Goal: Information Seeking & Learning: Learn about a topic

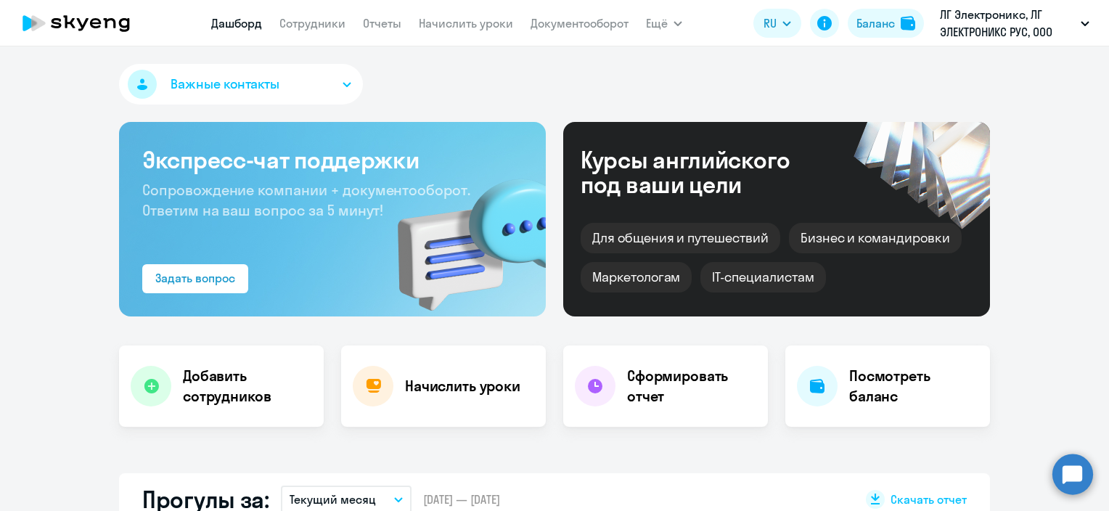
select select "30"
click at [302, 20] on link "Сотрудники" at bounding box center [312, 23] width 66 height 15
select select "30"
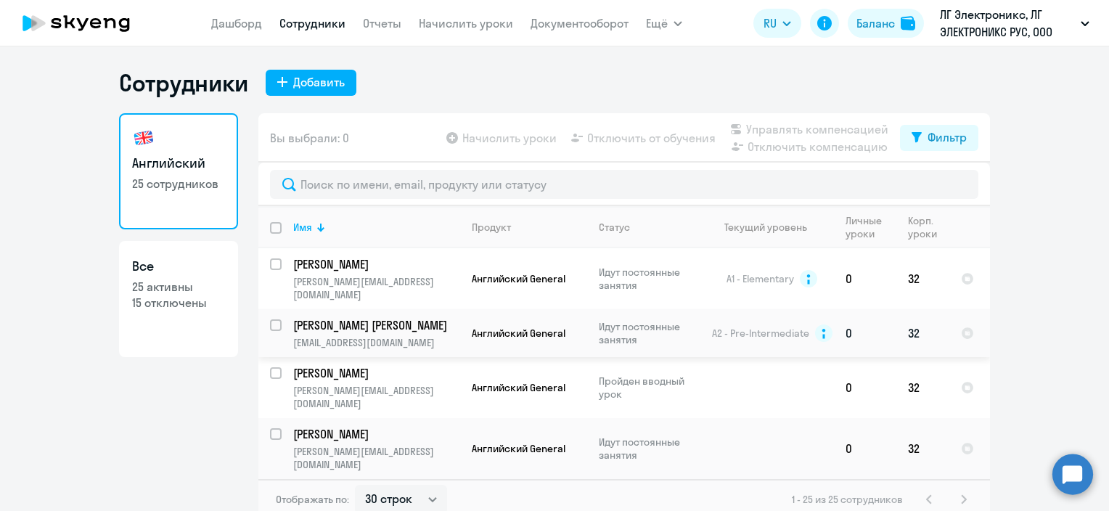
click at [385, 317] on p "[PERSON_NAME] [PERSON_NAME]" at bounding box center [375, 325] width 164 height 16
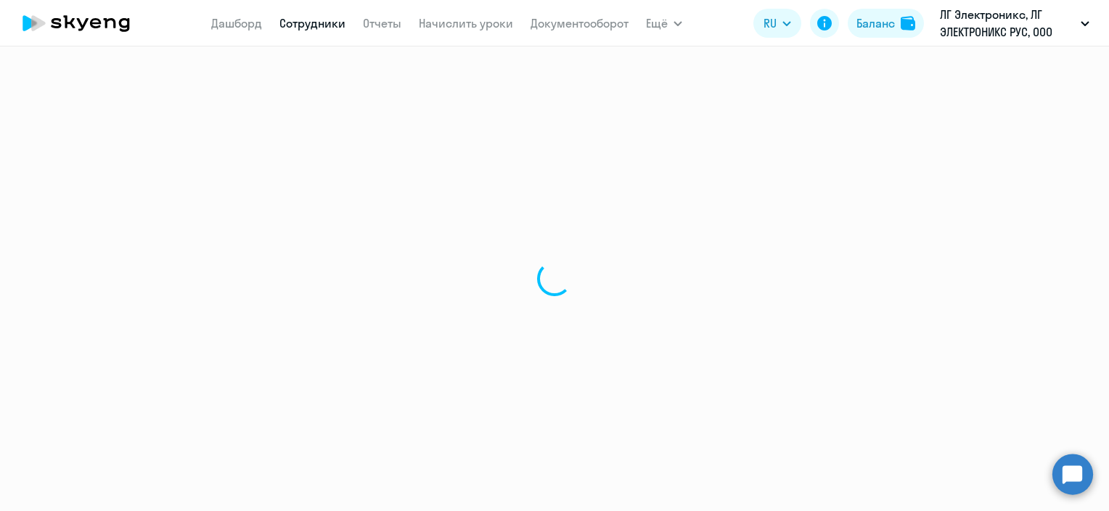
select select "english"
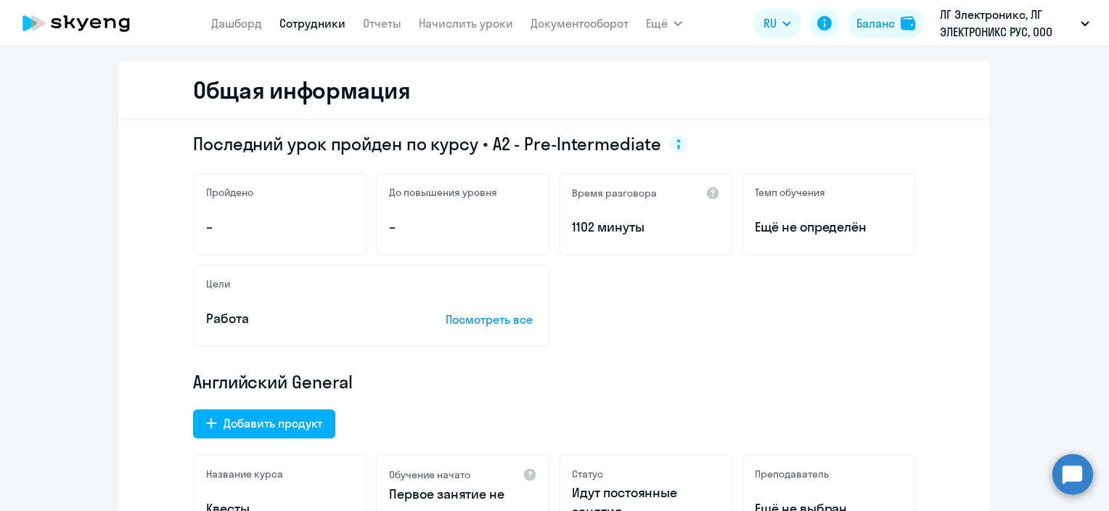
scroll to position [145, 0]
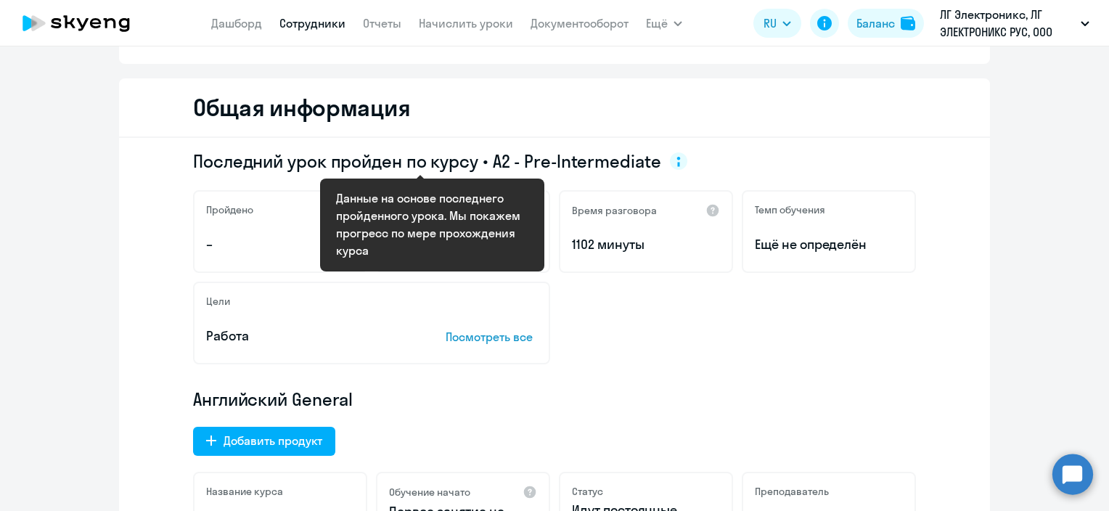
drag, startPoint x: 491, startPoint y: 162, endPoint x: 674, endPoint y: 160, distance: 183.6
click at [674, 160] on span "Последний урок пройден по курсу • A2 - Pre-Intermediate" at bounding box center [440, 160] width 494 height 23
drag, startPoint x: 674, startPoint y: 160, endPoint x: 596, endPoint y: 157, distance: 77.7
click at [596, 157] on span "Последний урок пройден по курсу • A2 - Pre-Intermediate" at bounding box center [427, 160] width 468 height 23
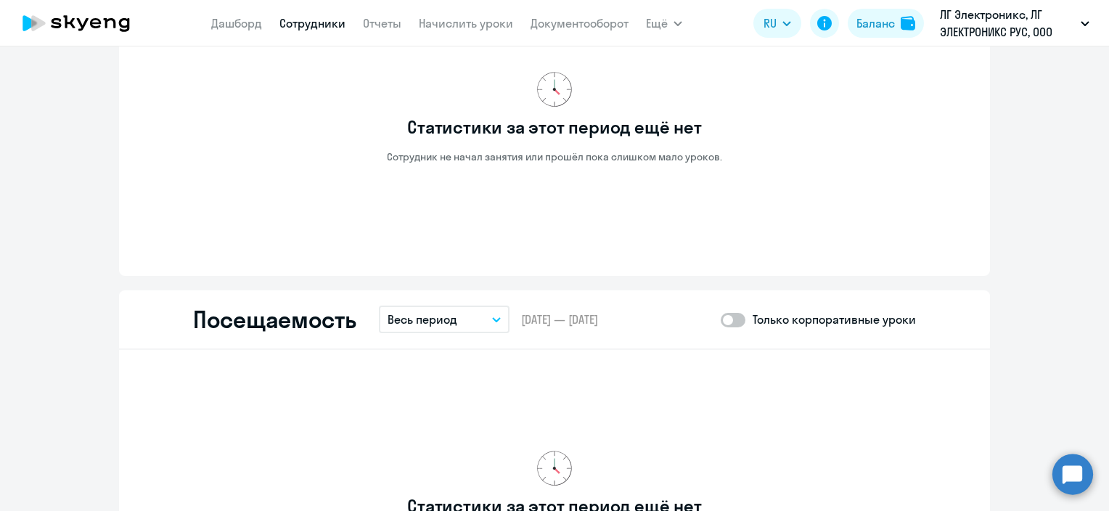
scroll to position [1306, 0]
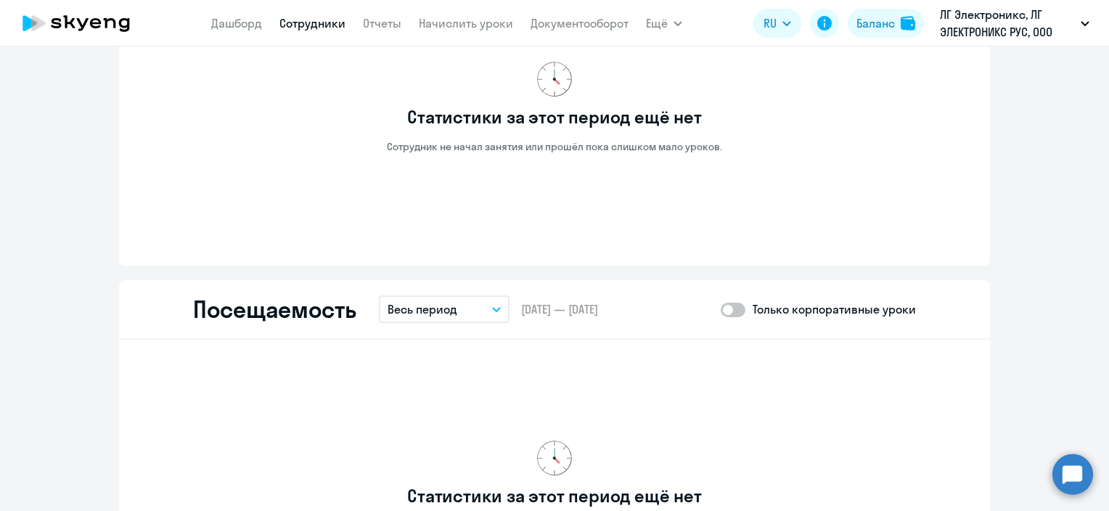
click at [309, 181] on div "Статистики за этот период ещё нет Сотрудник не начал занятия или прошёл пока сл…" at bounding box center [554, 107] width 723 height 270
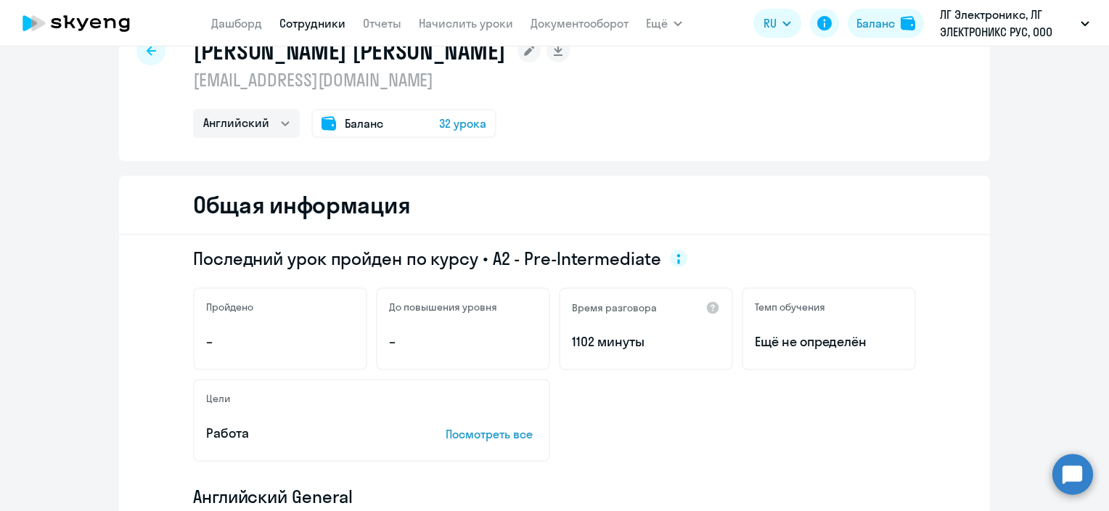
scroll to position [73, 0]
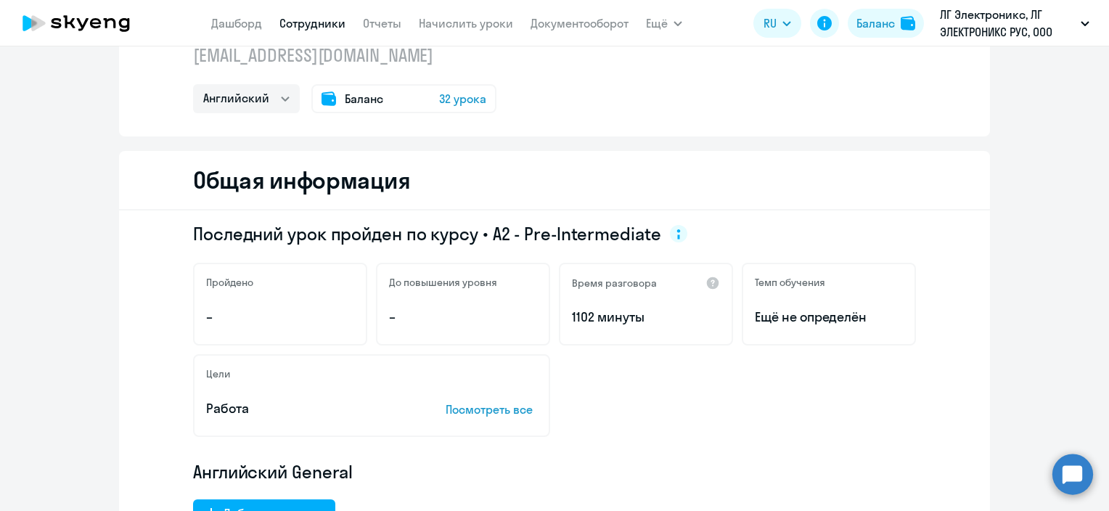
drag, startPoint x: 776, startPoint y: 217, endPoint x: 805, endPoint y: 217, distance: 29.8
click at [803, 217] on div "Последний урок пройден по курсу • A2 - Pre-Intermediate Пройдено – До повышения…" at bounding box center [554, 475] width 871 height 531
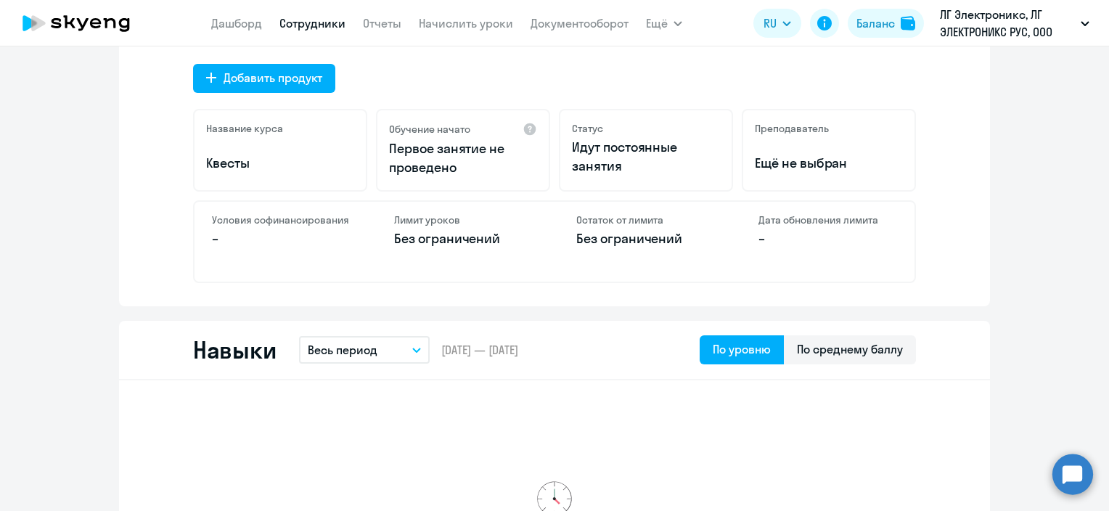
scroll to position [653, 0]
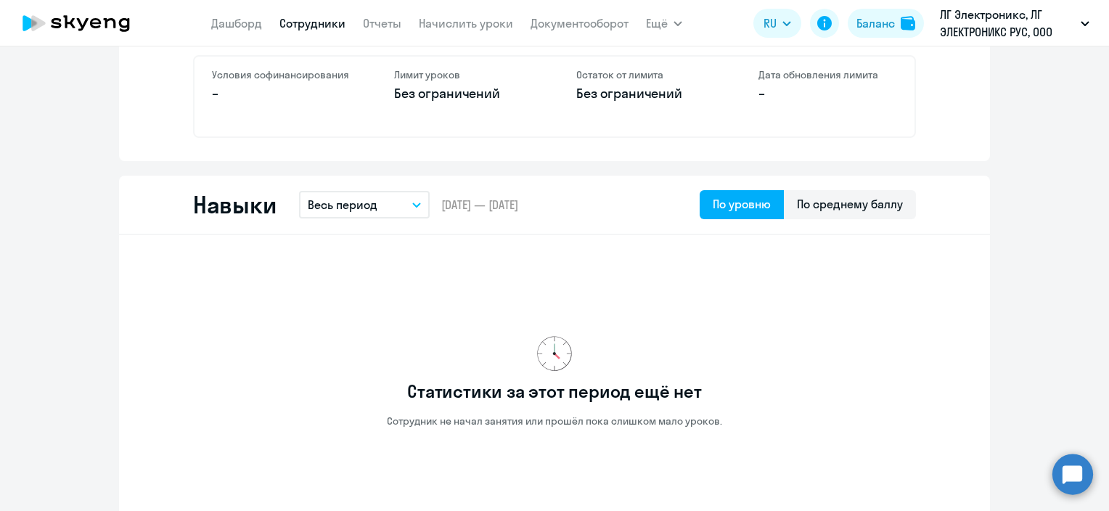
click at [384, 203] on button "Весь период" at bounding box center [364, 205] width 131 height 28
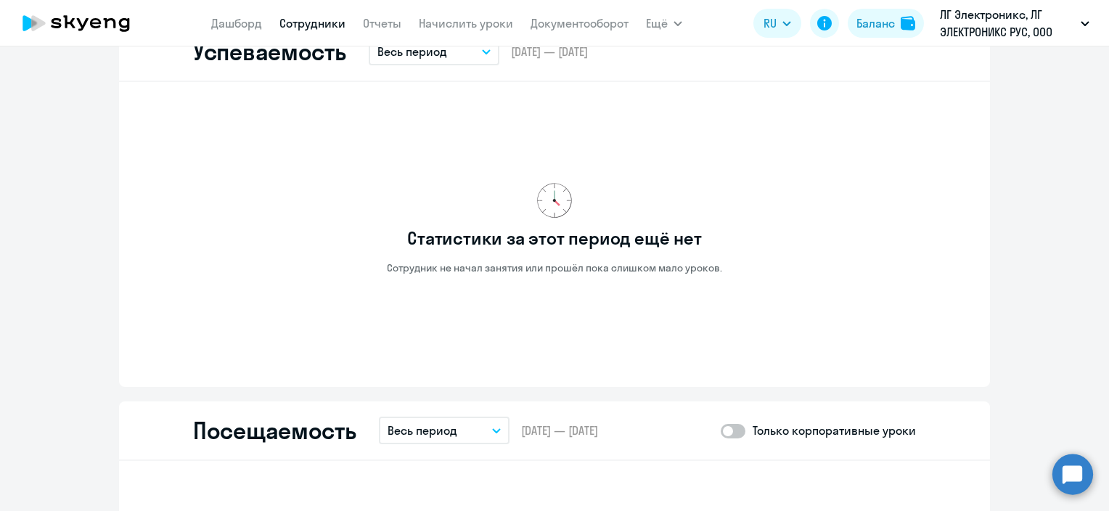
scroll to position [1016, 0]
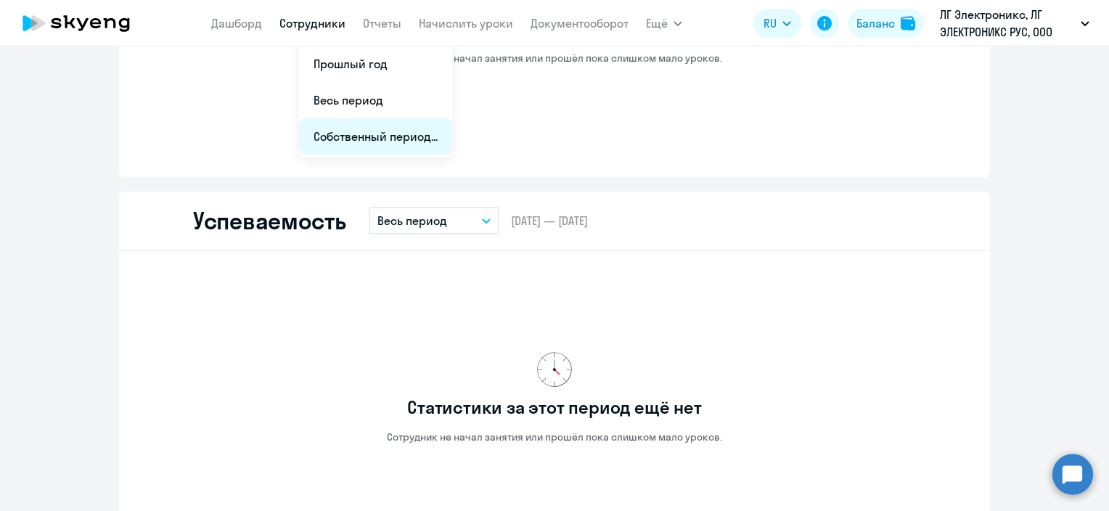
click at [350, 142] on li "Собственный период..." at bounding box center [375, 136] width 153 height 36
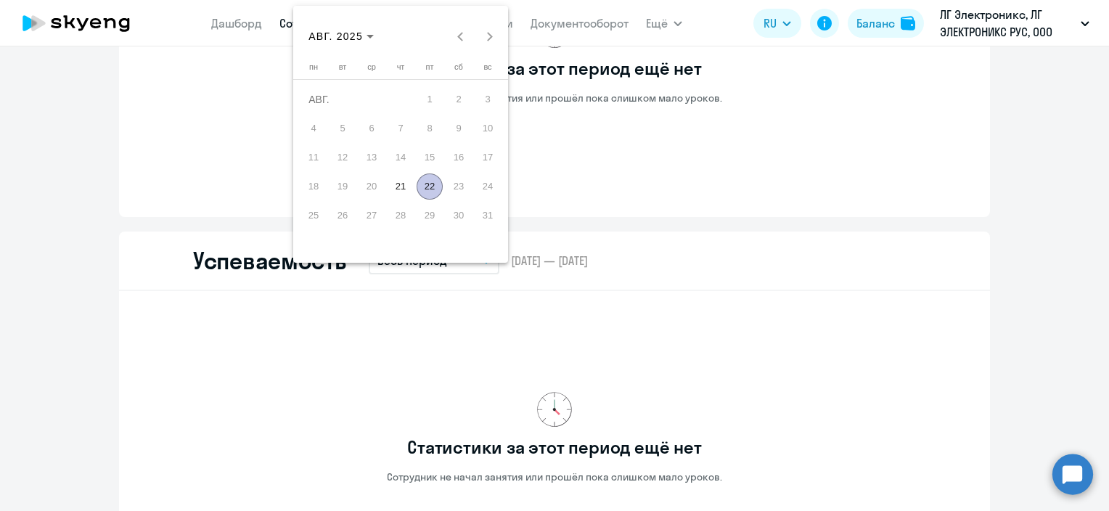
scroll to position [943, 0]
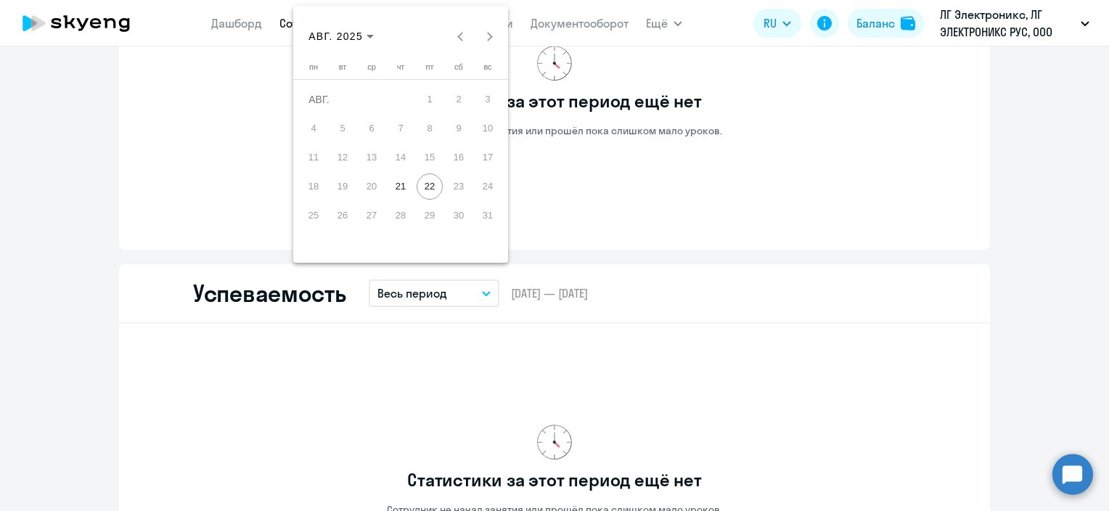
click at [459, 30] on div "АВГ. 2025 АВГ. 2025" at bounding box center [401, 36] width 208 height 29
drag, startPoint x: 459, startPoint y: 30, endPoint x: 364, endPoint y: 42, distance: 96.5
click at [364, 44] on span "Choose month and year" at bounding box center [341, 36] width 77 height 35
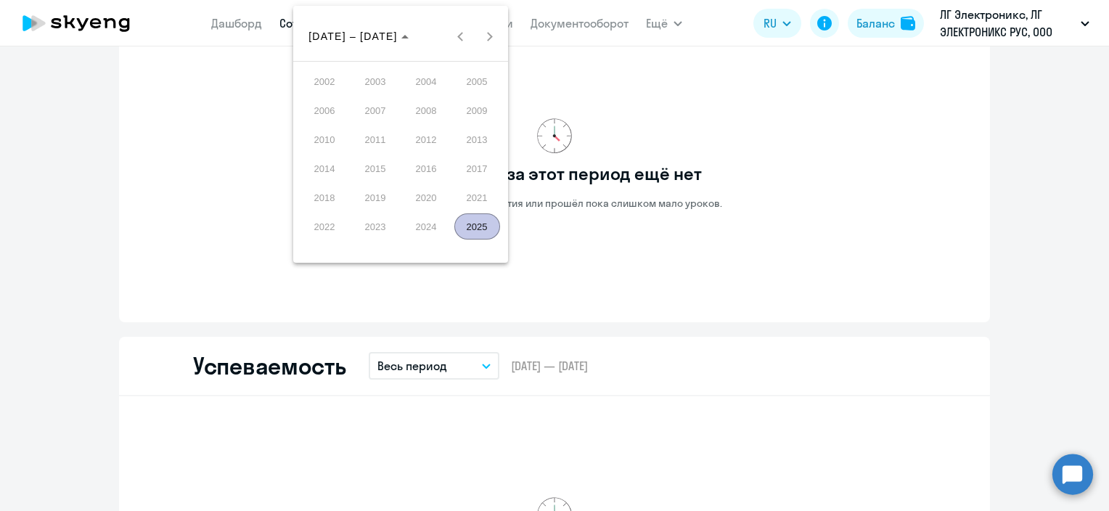
click at [160, 198] on div at bounding box center [554, 255] width 1109 height 511
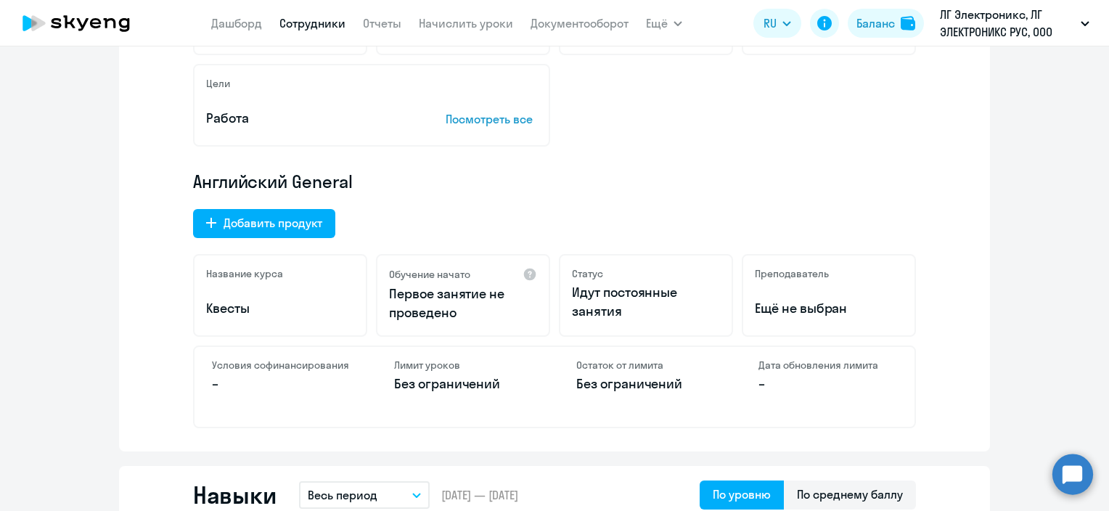
scroll to position [0, 0]
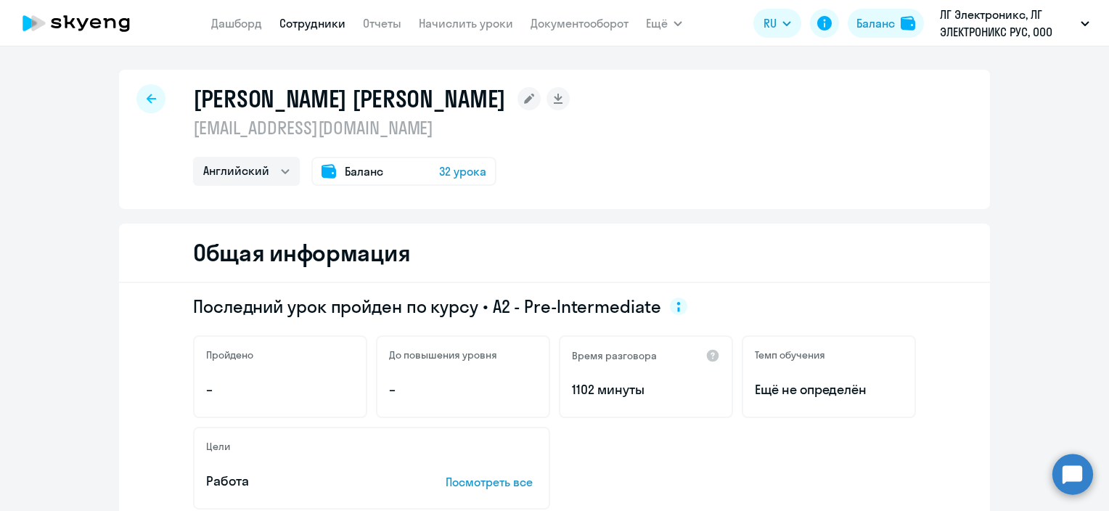
click at [330, 20] on link "Сотрудники" at bounding box center [312, 23] width 66 height 15
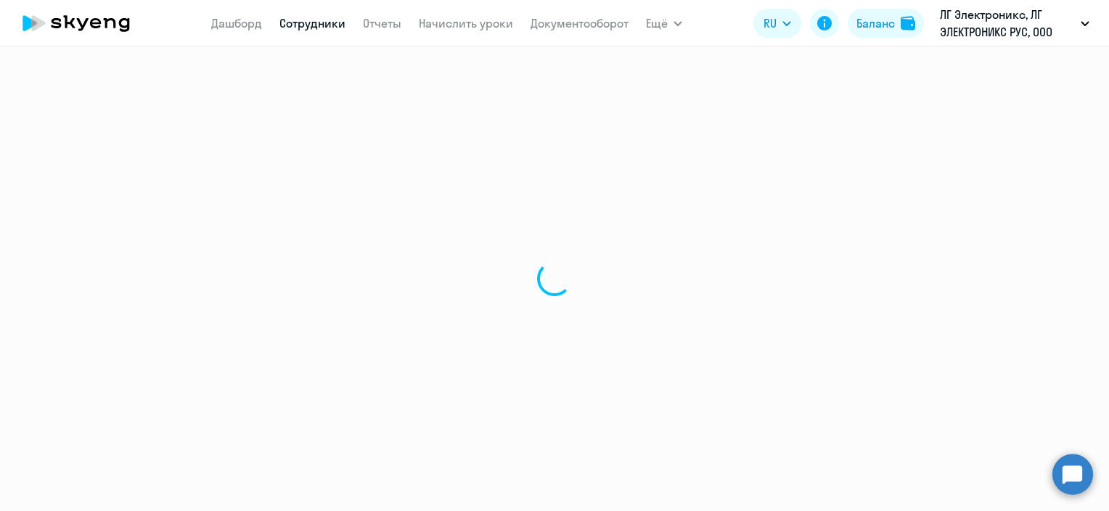
select select "30"
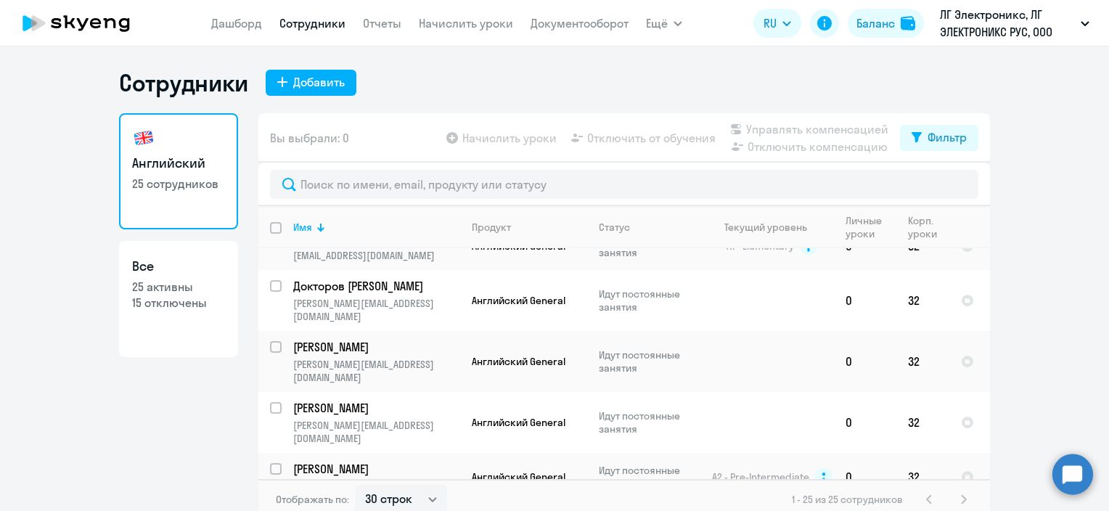
scroll to position [248, 0]
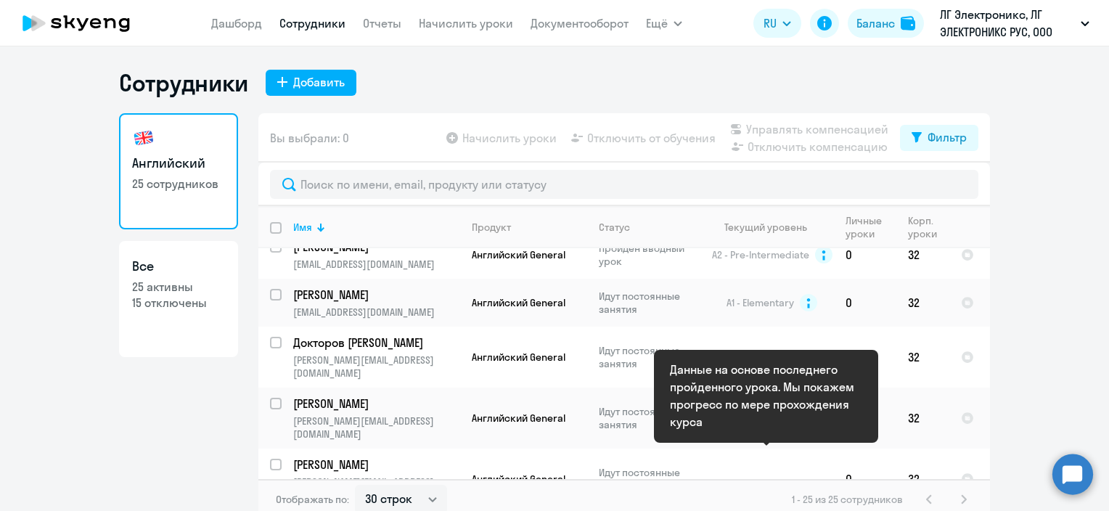
drag, startPoint x: 725, startPoint y: 457, endPoint x: 805, endPoint y: 461, distance: 80.6
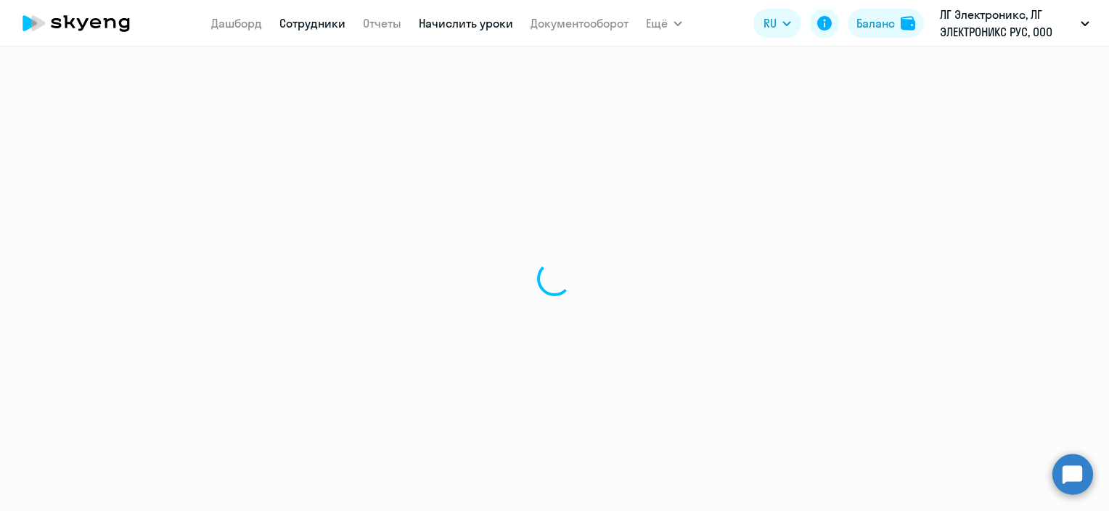
select select "english"
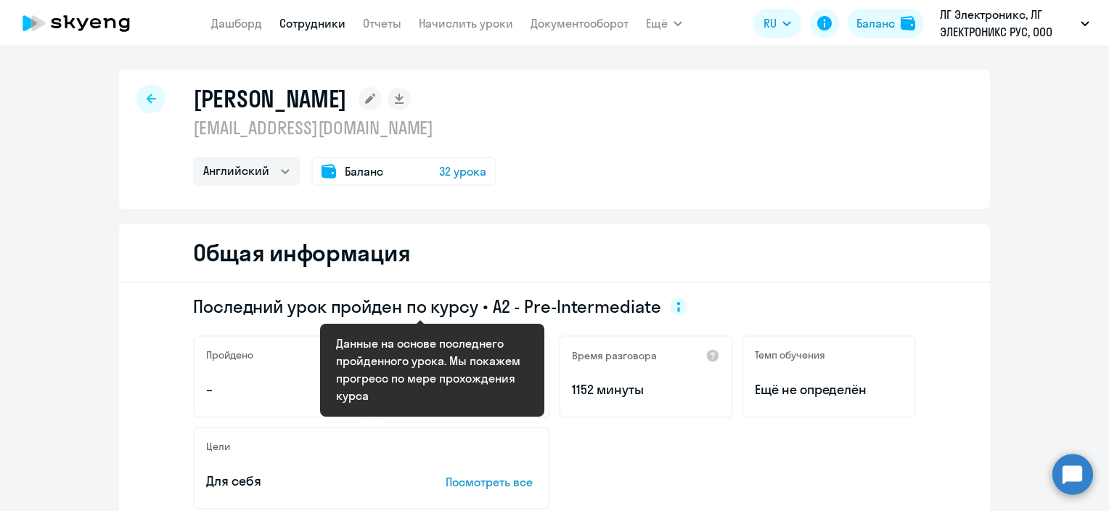
drag, startPoint x: 508, startPoint y: 307, endPoint x: 641, endPoint y: 316, distance: 133.8
click at [641, 316] on span "Последний урок пройден по курсу • A2 - Pre-Intermediate" at bounding box center [427, 306] width 468 height 23
copy span "- Pre-Intermediat"
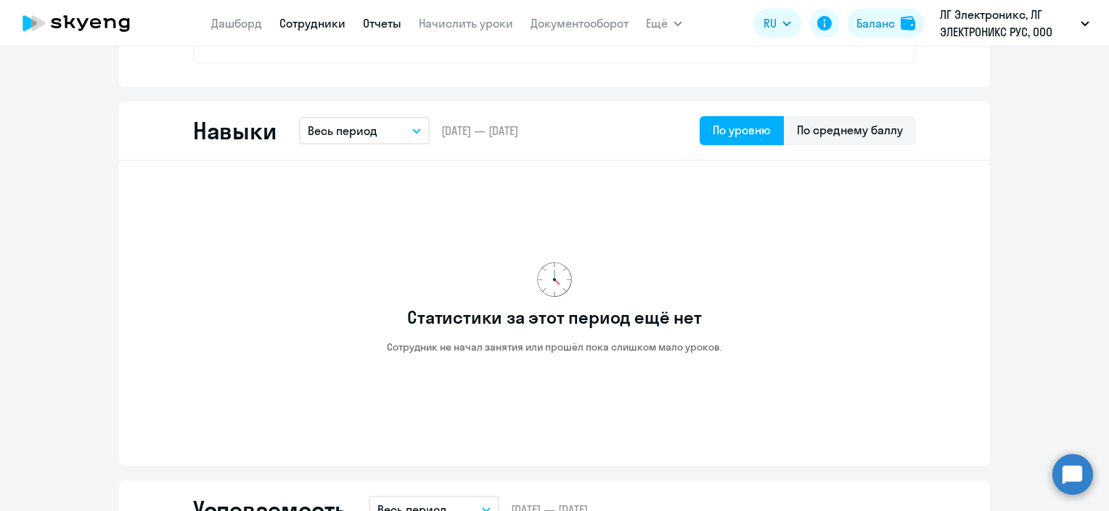
scroll to position [508, 0]
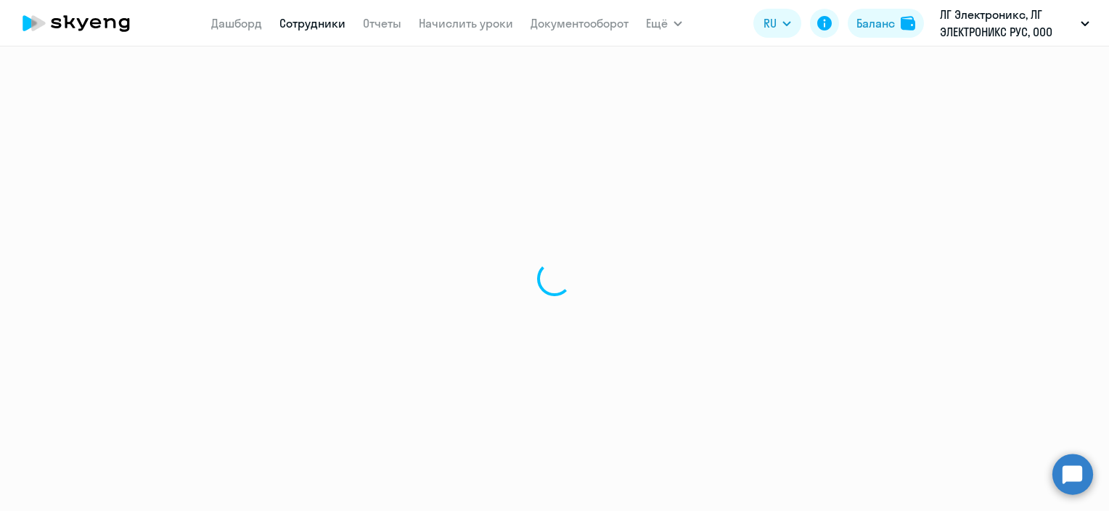
select select "30"
